Goal: Task Accomplishment & Management: Manage account settings

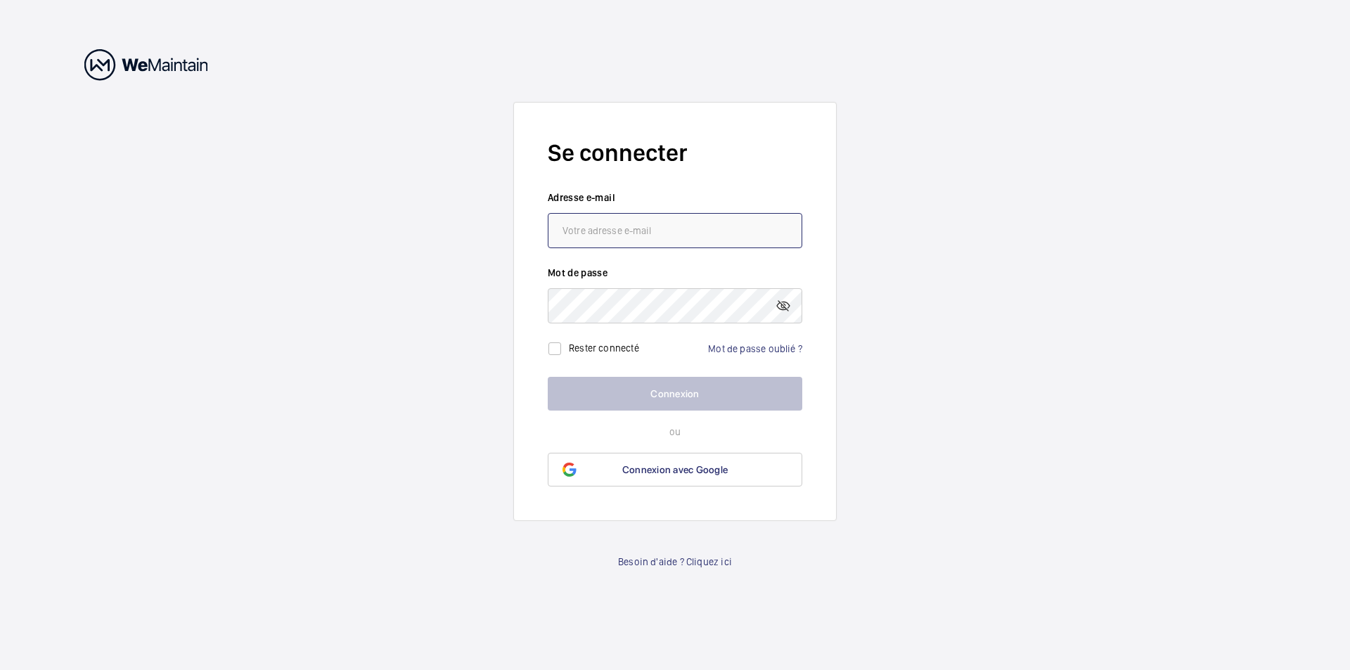
drag, startPoint x: 0, startPoint y: 0, endPoint x: 598, endPoint y: 232, distance: 641.1
click at [598, 232] on input "email" at bounding box center [675, 230] width 255 height 35
type input "[EMAIL_ADDRESS][DOMAIN_NAME]"
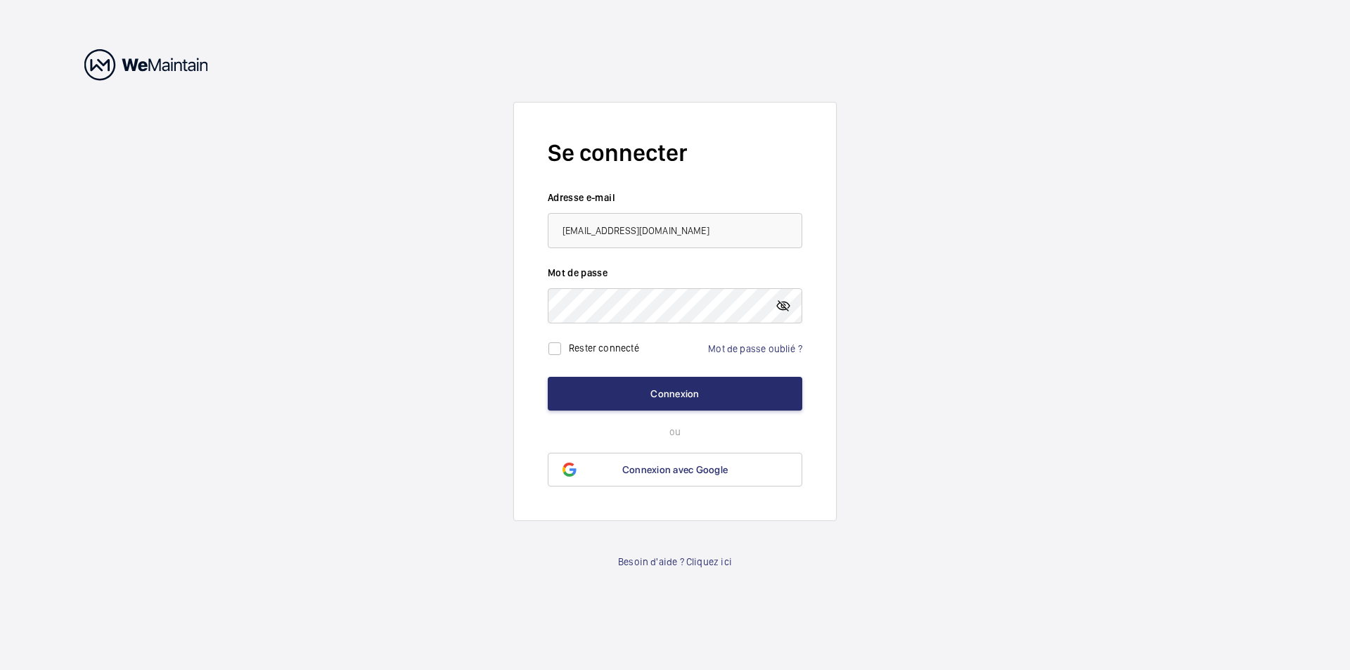
click at [779, 302] on mat-icon at bounding box center [783, 305] width 17 height 17
click at [687, 394] on button "Connexion" at bounding box center [675, 394] width 255 height 34
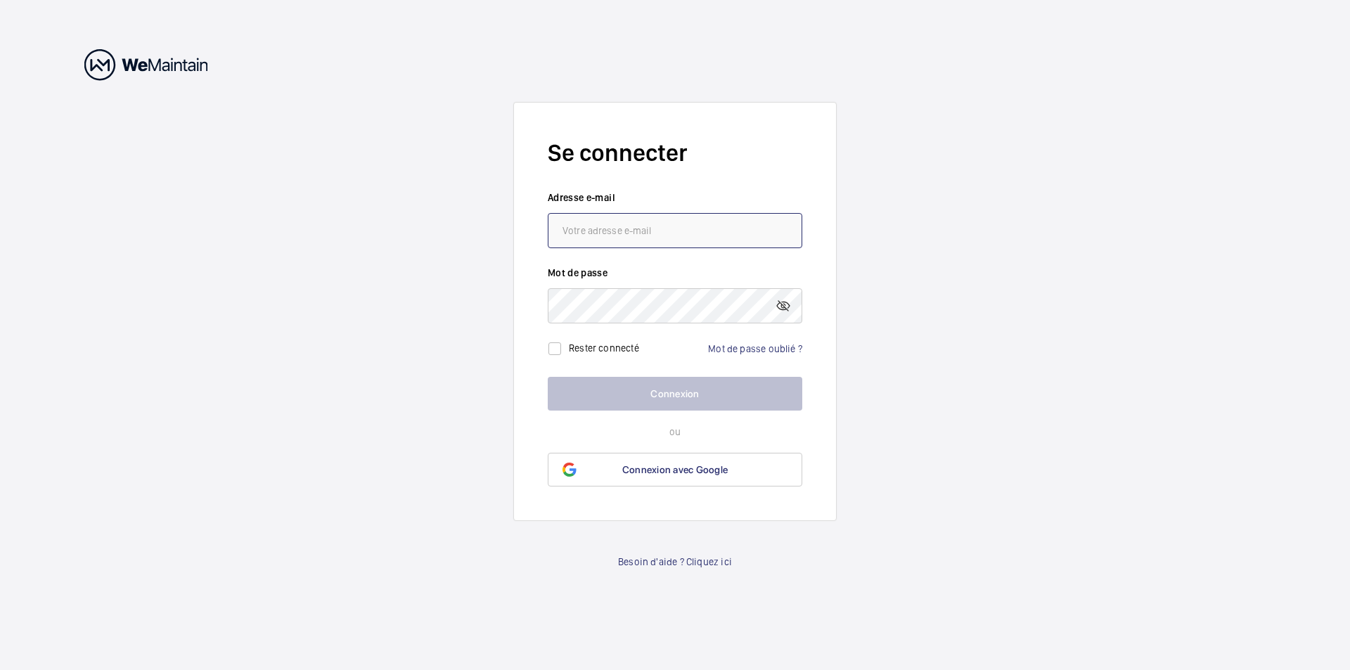
drag, startPoint x: 0, startPoint y: 0, endPoint x: 600, endPoint y: 224, distance: 640.3
click at [600, 224] on input "email" at bounding box center [675, 230] width 255 height 35
type input "fl"
